Goal: Feedback & Contribution: Submit feedback/report problem

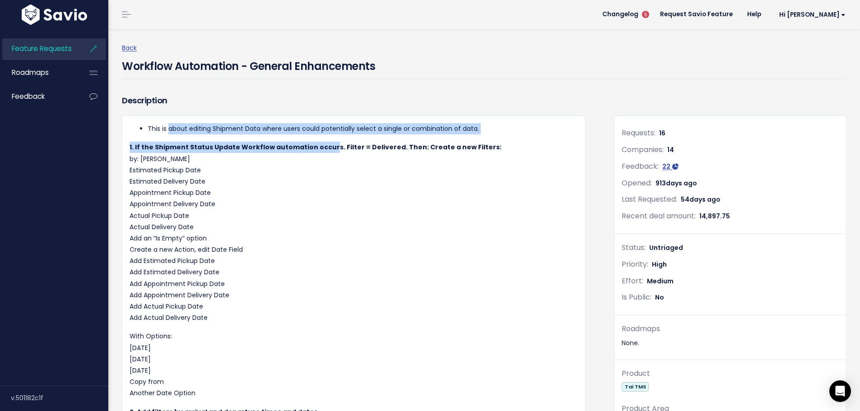
drag, startPoint x: 168, startPoint y: 130, endPoint x: 325, endPoint y: 137, distance: 157.2
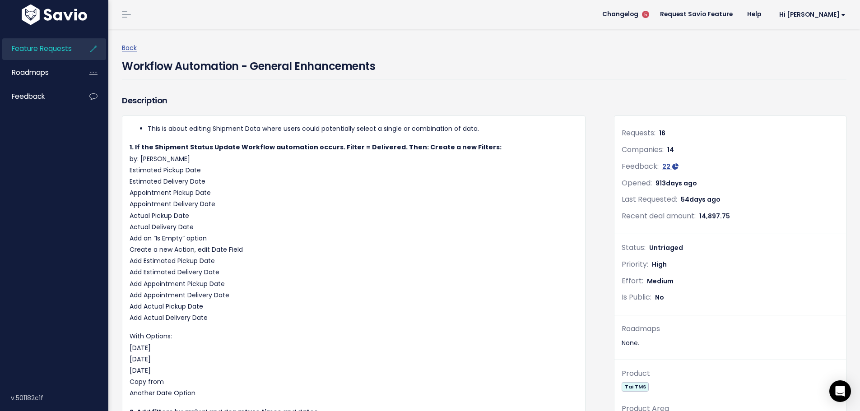
drag, startPoint x: 234, startPoint y: 144, endPoint x: 338, endPoint y: 194, distance: 116.5
click at [338, 194] on p "1. If the Shipment Status Update Workflow automation occurs. Filter = Delivered…" at bounding box center [354, 233] width 448 height 182
click at [338, 196] on p "1. If the Shipment Status Update Workflow automation occurs. Filter = Delivered…" at bounding box center [354, 233] width 448 height 182
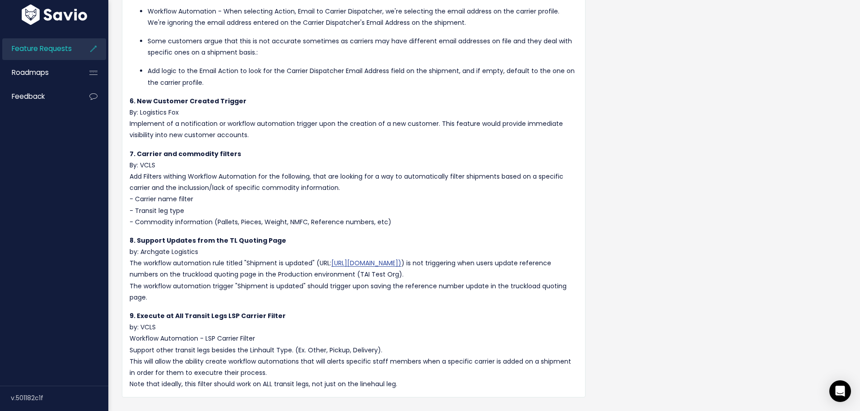
scroll to position [632, 0]
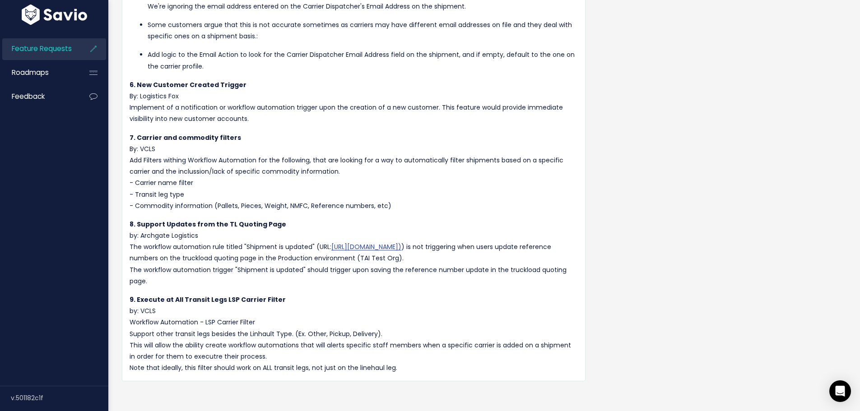
drag, startPoint x: 138, startPoint y: 160, endPoint x: 361, endPoint y: 176, distance: 224.0
click at [361, 176] on p "7. Carrier and commodity filters By: VCLS Add Filters withing Workflow Automati…" at bounding box center [354, 171] width 448 height 79
drag, startPoint x: 146, startPoint y: 180, endPoint x: 216, endPoint y: 182, distance: 69.5
click at [216, 182] on p "7. Carrier and commodity filters By: VCLS Add Filters withing Workflow Automati…" at bounding box center [354, 171] width 448 height 79
drag, startPoint x: 130, startPoint y: 191, endPoint x: 220, endPoint y: 194, distance: 90.7
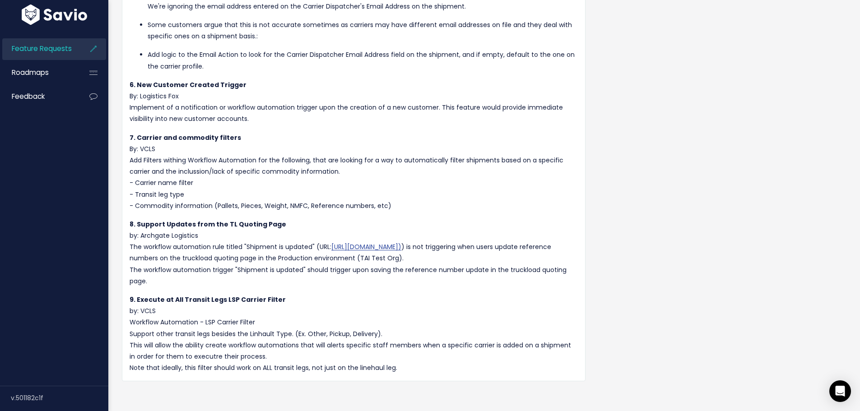
click at [220, 194] on p "7. Carrier and commodity filters By: VCLS Add Filters withing Workflow Automati…" at bounding box center [354, 171] width 448 height 79
drag, startPoint x: 254, startPoint y: 204, endPoint x: 285, endPoint y: 204, distance: 30.7
click at [285, 204] on p "7. Carrier and commodity filters By: VCLS Add Filters withing Workflow Automati…" at bounding box center [354, 171] width 448 height 79
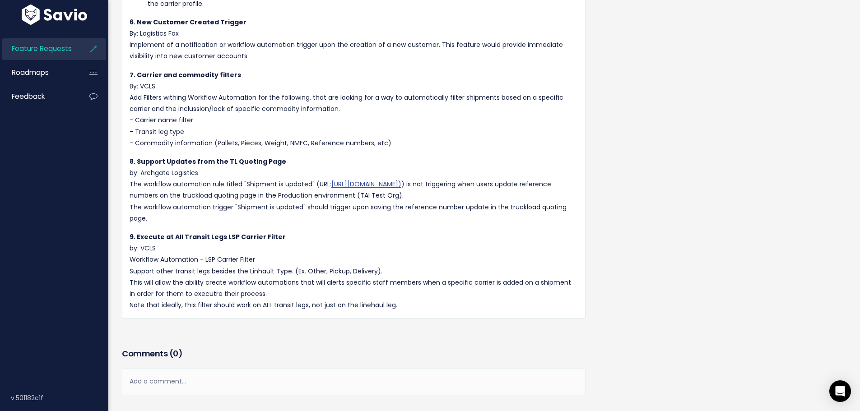
scroll to position [722, 0]
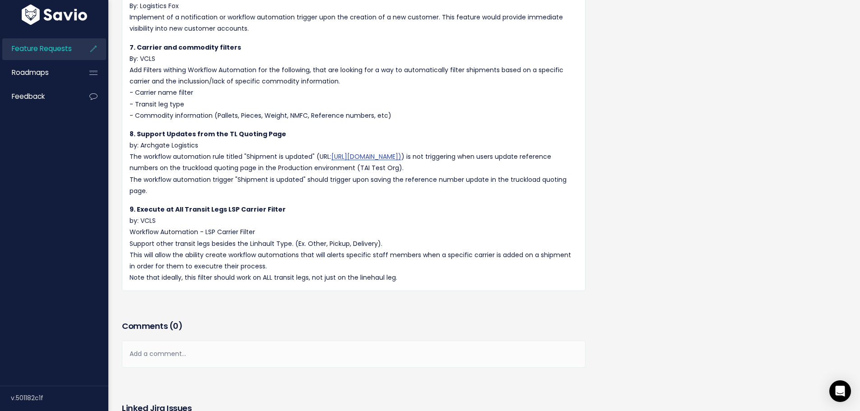
drag, startPoint x: 128, startPoint y: 144, endPoint x: 258, endPoint y: 188, distance: 137.7
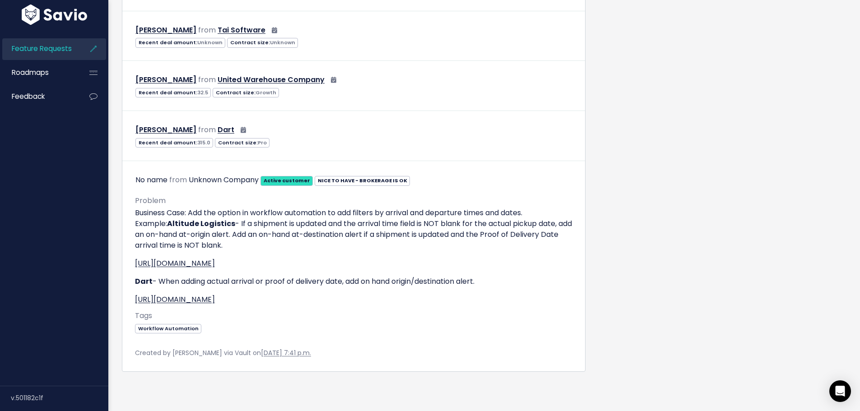
scroll to position [4905, 0]
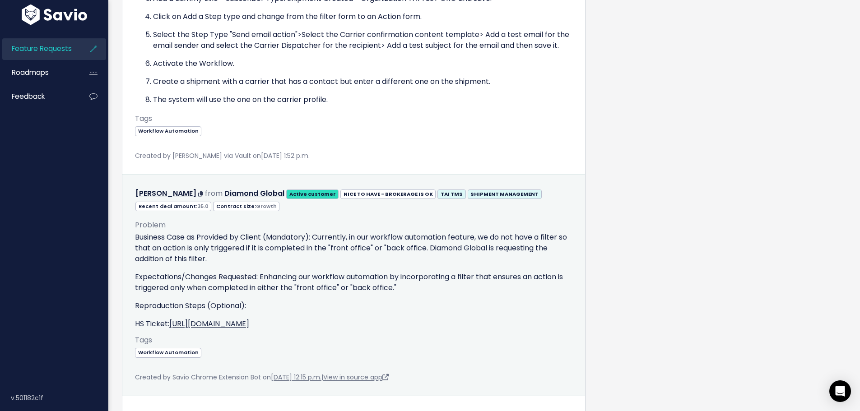
drag, startPoint x: 426, startPoint y: 314, endPoint x: 392, endPoint y: 208, distance: 111.3
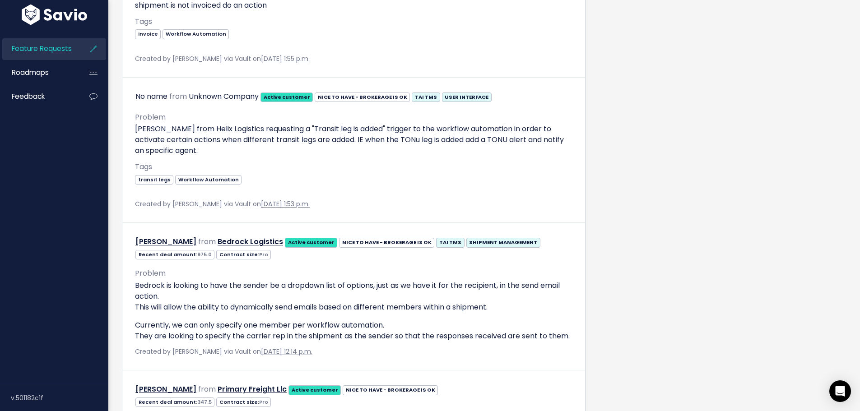
drag, startPoint x: 519, startPoint y: 107, endPoint x: 514, endPoint y: 94, distance: 14.6
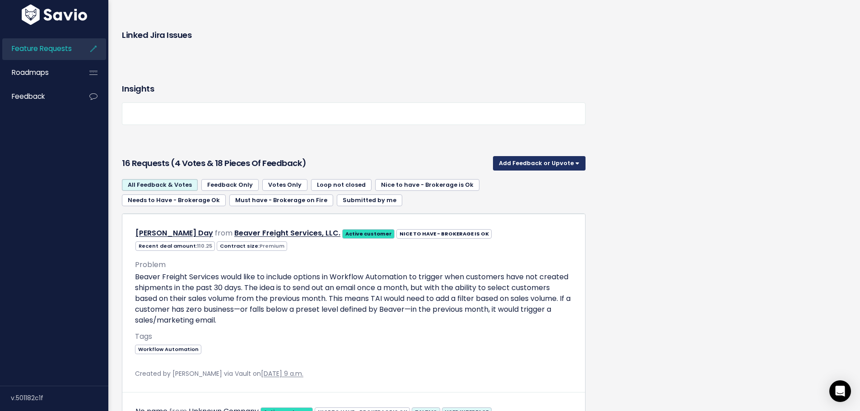
scroll to position [1091, 0]
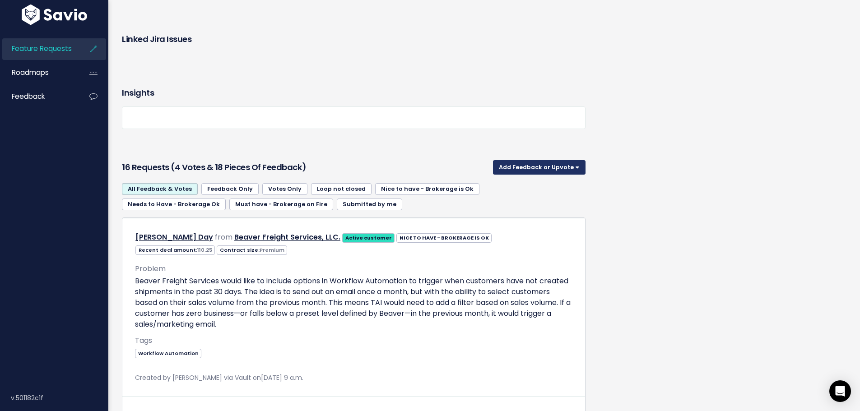
click at [533, 167] on button "Add Feedback or Upvote" at bounding box center [539, 167] width 93 height 14
click at [521, 207] on link "Add Feedback" at bounding box center [538, 208] width 85 height 18
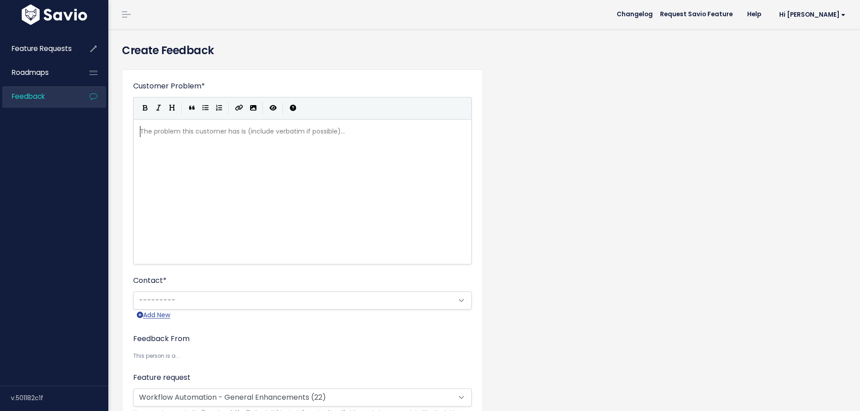
scroll to position [1, 0]
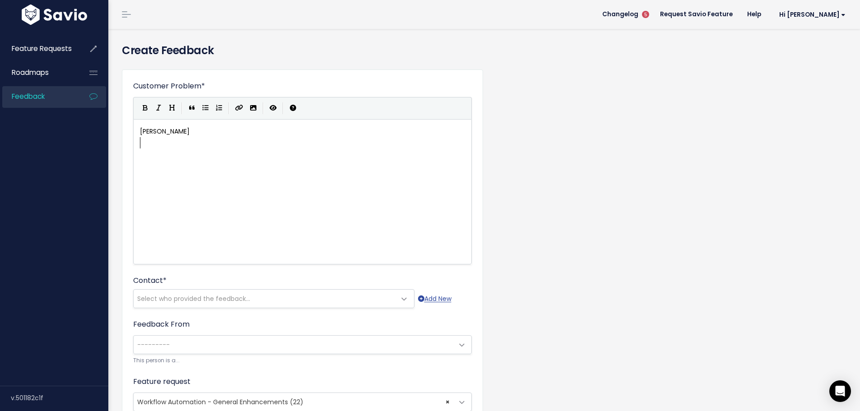
click at [239, 142] on pre "​" at bounding box center [305, 142] width 335 height 11
click at [244, 127] on pre "Christopher Ridgeway" at bounding box center [305, 131] width 335 height 11
paste textarea
click at [140, 143] on span "Pinnacle Freight" at bounding box center [165, 142] width 50 height 9
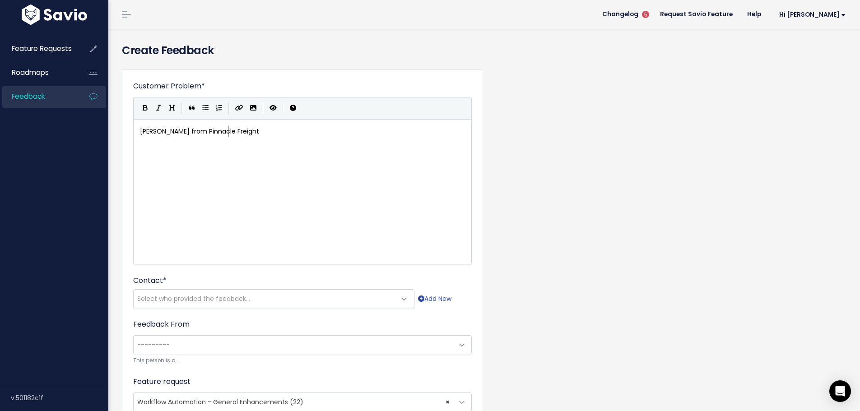
click at [305, 131] on pre "Christopher Ridgeway from Pinnacle Freight" at bounding box center [305, 131] width 335 height 11
type textarea "hasr"
type textarea "requested to"
type textarea "for a filter within wirk"
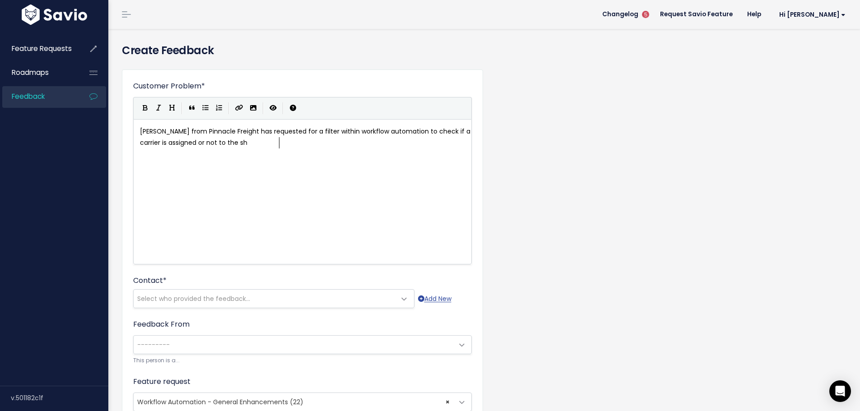
type textarea "orkflow automation to check if a carrier is assigned or not to the shio"
type textarea "p,ent"
type textarea "ment. WOul"
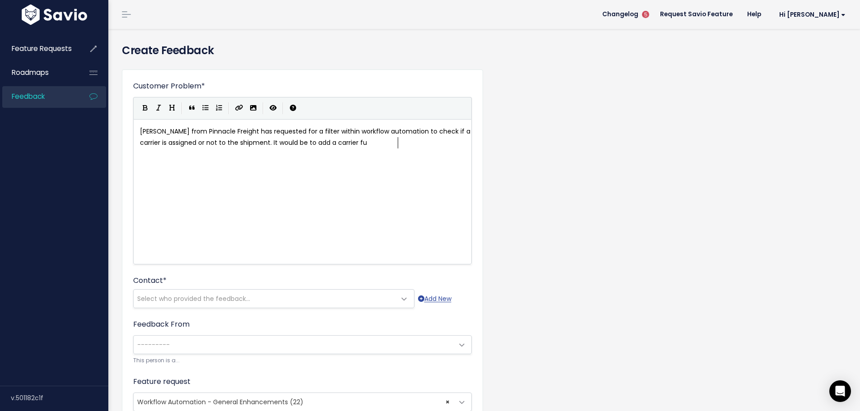
type textarea "It would be to add a carrier ful"
type textarea "ilter that allos"
type textarea "ws o"
type textarea "you t"
type textarea "o fulke"
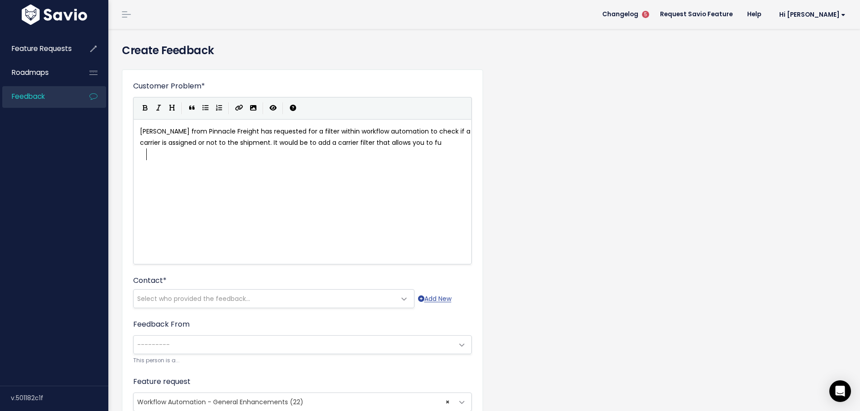
type textarea "i"
type textarea "ilter if y"
type textarea "a vau"
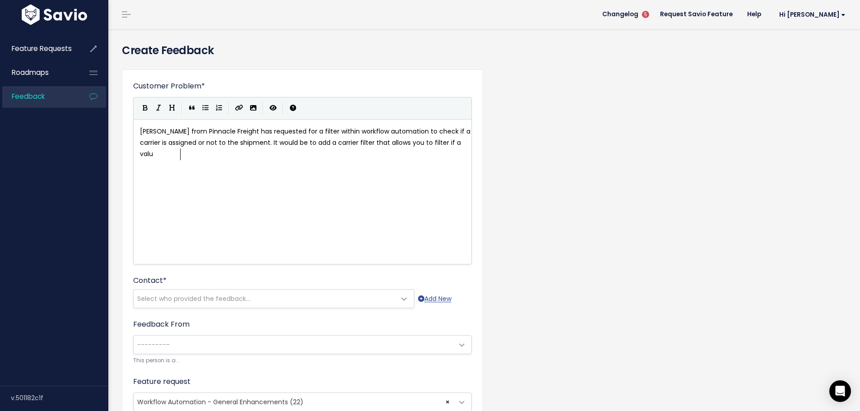
type textarea "lu"
type textarea "e exisst"
type textarea "ts or not. TR"
type textarea "They need this tio"
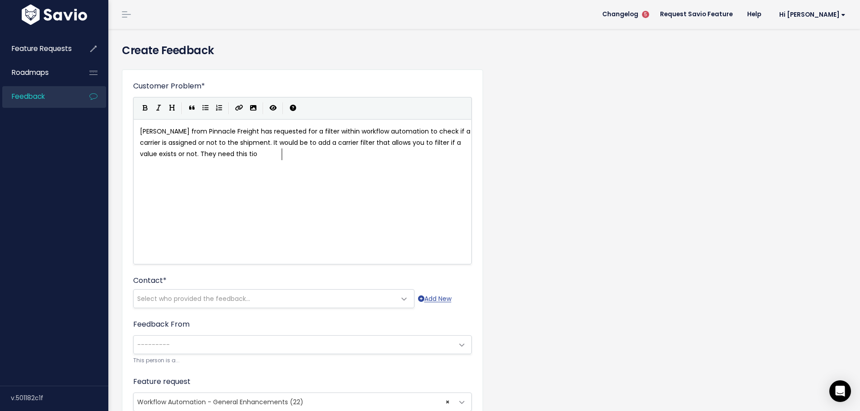
type textarea "o"
click at [299, 154] on pre "Christopher Ridgeway from Pinnacle Freight has requested for a filter within wo…" at bounding box center [305, 143] width 335 height 34
paste textarea "by"
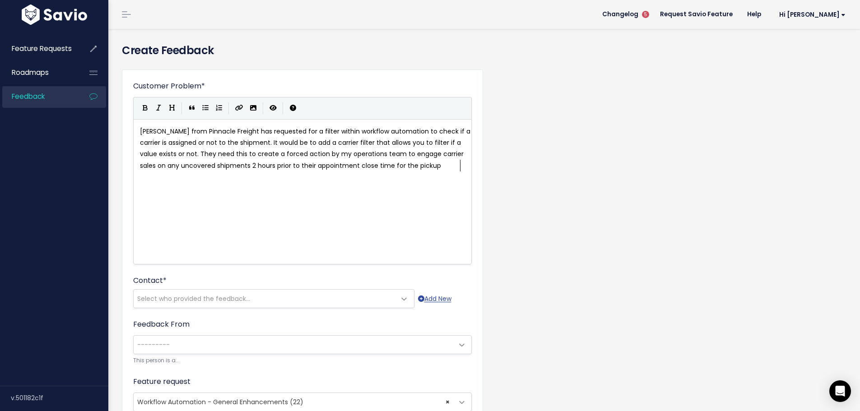
click at [358, 155] on span "Christopher Ridgeway from Pinnacle Freight has requested for a filter within wo…" at bounding box center [306, 148] width 332 height 43
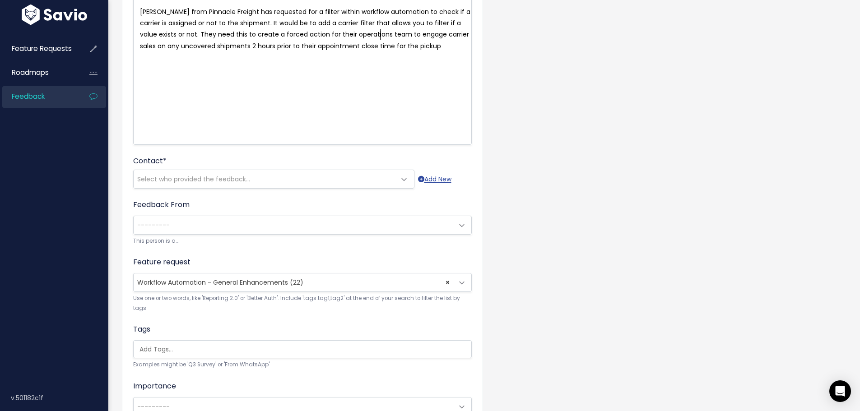
scroll to position [135, 0]
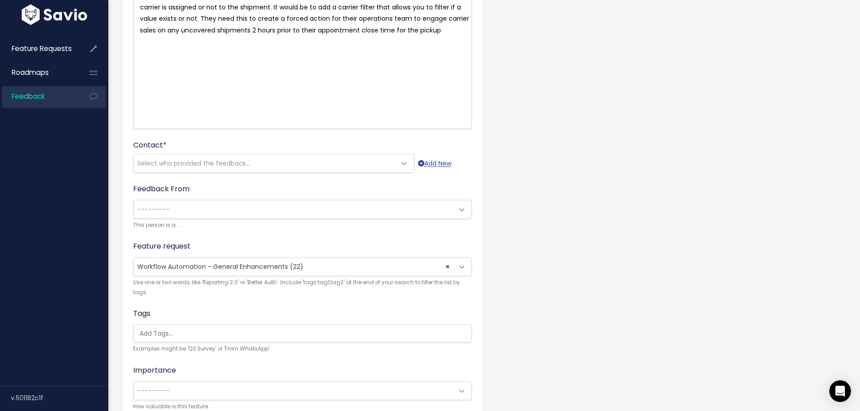
type textarea "for their"
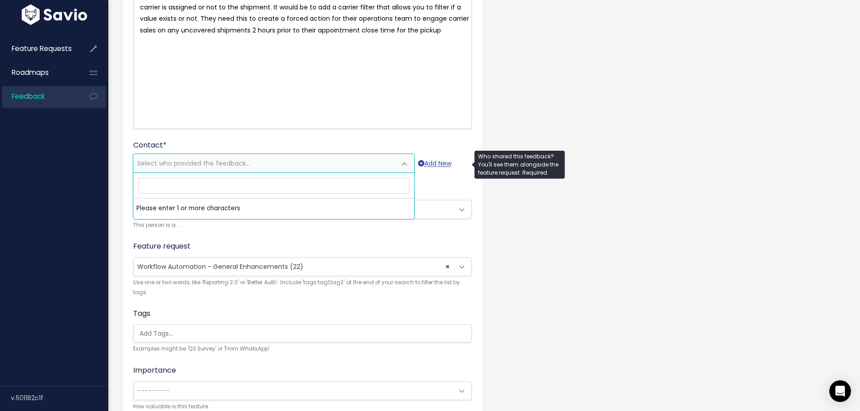
click at [166, 162] on span "Select who provided the feedback..." at bounding box center [193, 163] width 113 height 9
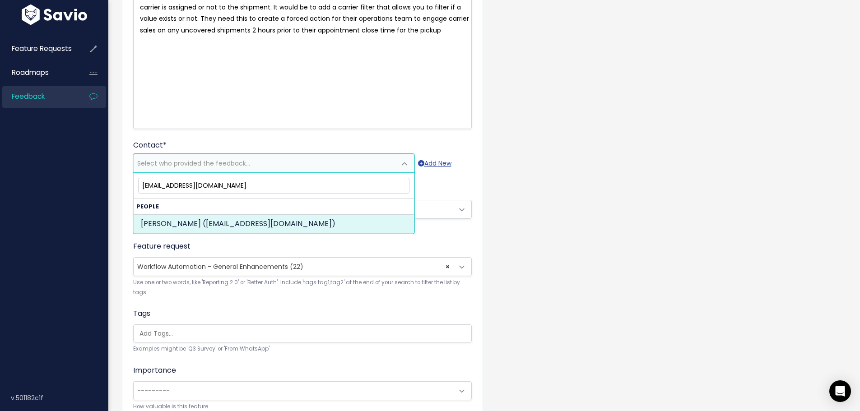
type input "cridgeway@pinnacletruck.com"
select select "70347131"
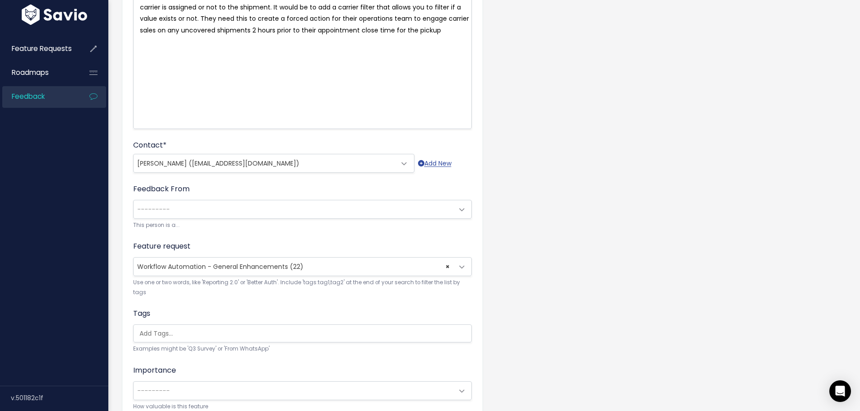
click at [168, 210] on span "---------" at bounding box center [293, 209] width 319 height 18
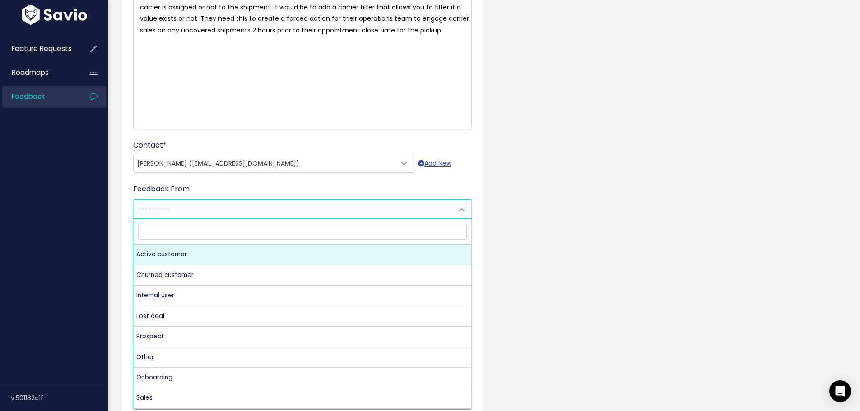
select select "ACTIVE"
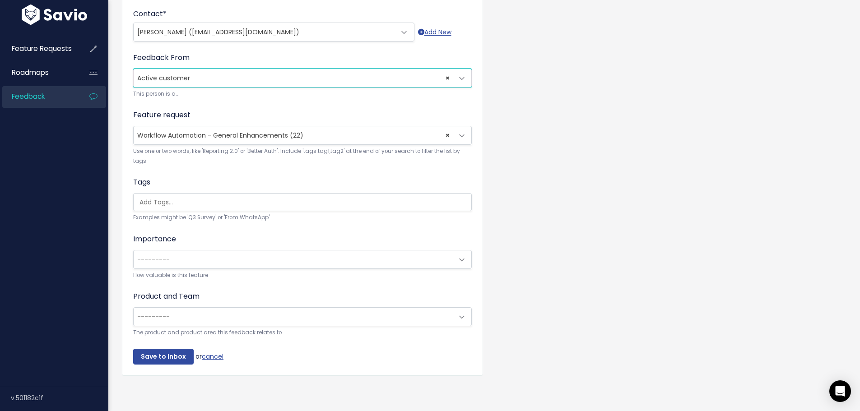
scroll to position [273, 0]
click at [156, 256] on span "---------" at bounding box center [153, 259] width 32 height 9
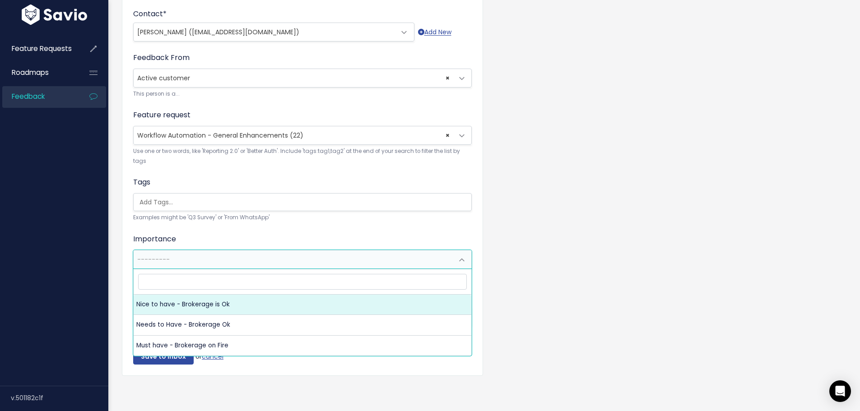
select select "NICE_TO_HAVE"
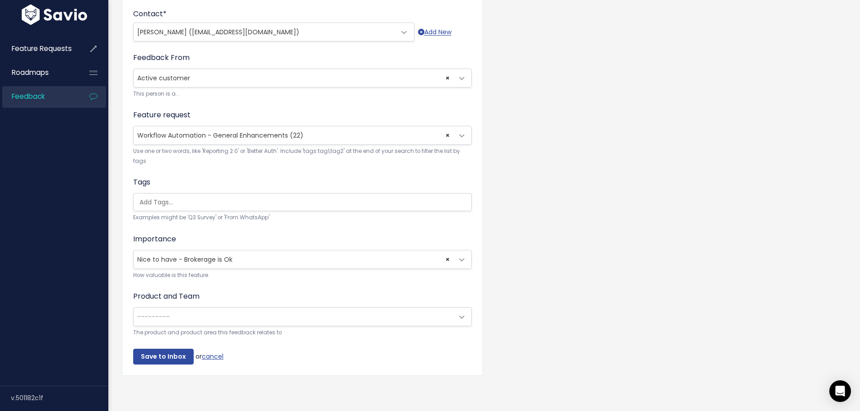
click at [163, 312] on span "---------" at bounding box center [153, 316] width 32 height 9
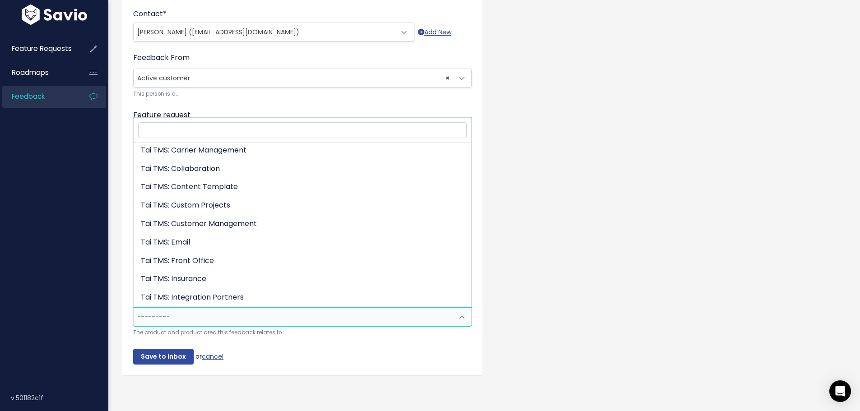
scroll to position [0, 0]
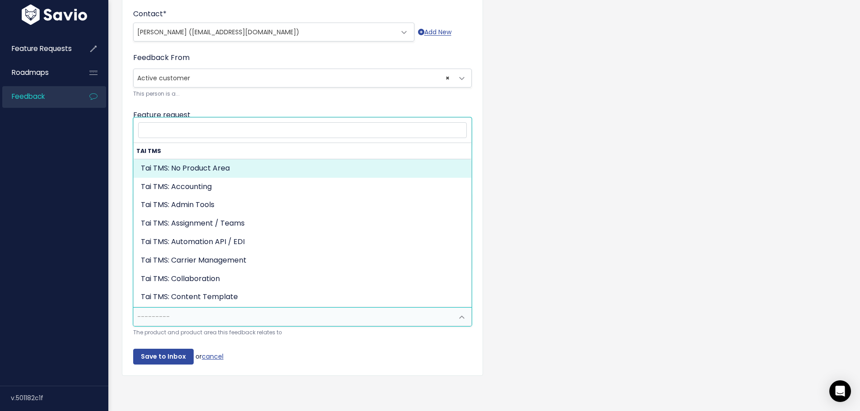
select select "MAIN:"
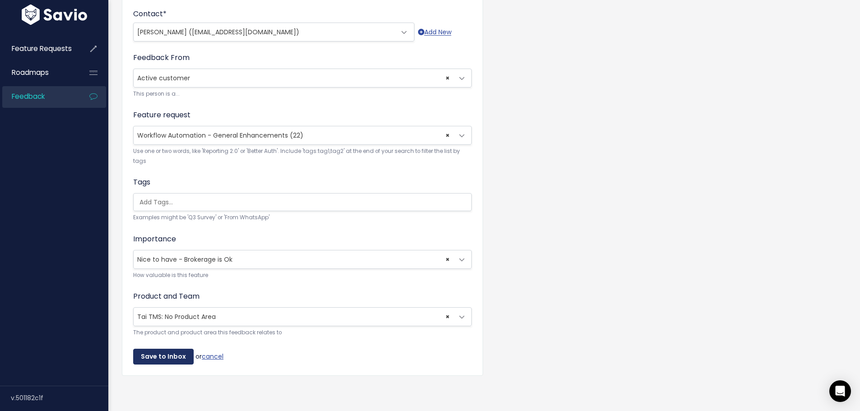
click at [169, 349] on input "Save to Inbox" at bounding box center [163, 357] width 60 height 16
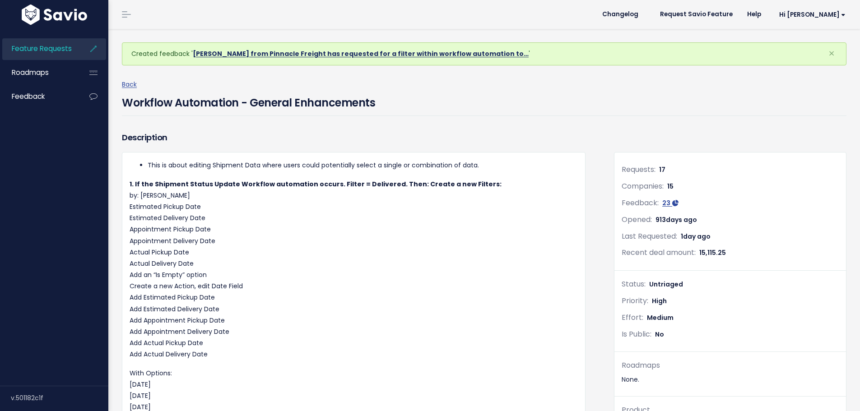
click at [245, 52] on link "Christopher Ridgeway from Pinnacle Freight has requested for a filter within wo…" at bounding box center [361, 53] width 336 height 9
